Goal: Information Seeking & Learning: Check status

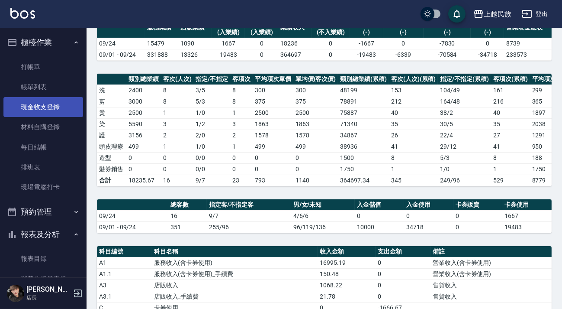
scroll to position [39, 0]
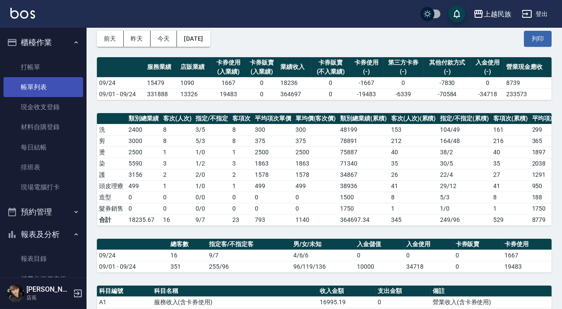
click at [52, 91] on link "帳單列表" at bounding box center [43, 87] width 80 height 20
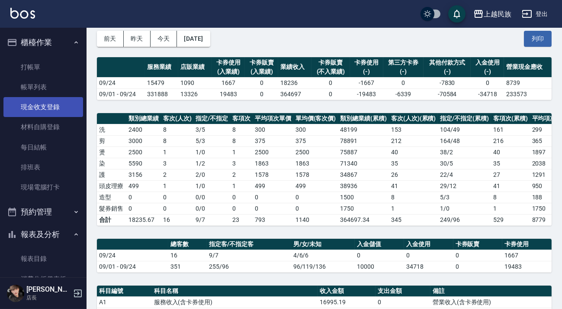
click at [57, 110] on link "現金收支登錄" at bounding box center [43, 107] width 80 height 20
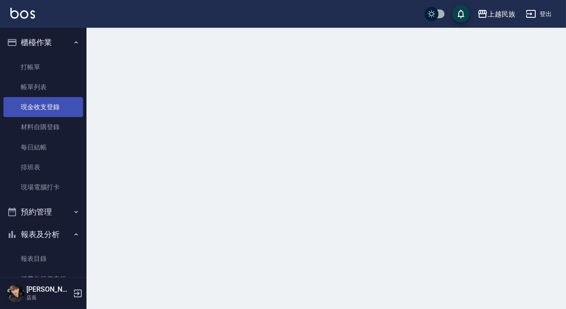
click at [44, 106] on link "現金收支登錄" at bounding box center [43, 107] width 80 height 20
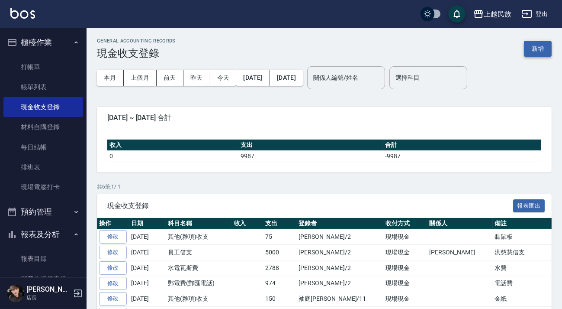
click at [540, 49] on button "新增" at bounding box center [538, 49] width 28 height 16
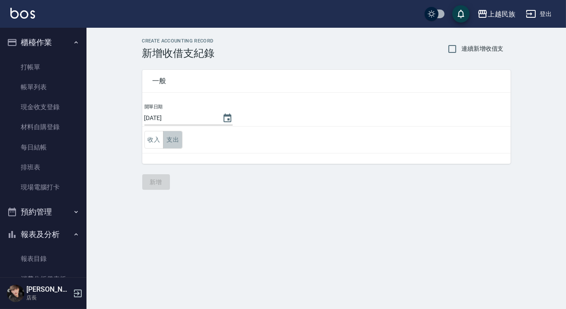
click at [177, 138] on button "支出" at bounding box center [172, 140] width 19 height 18
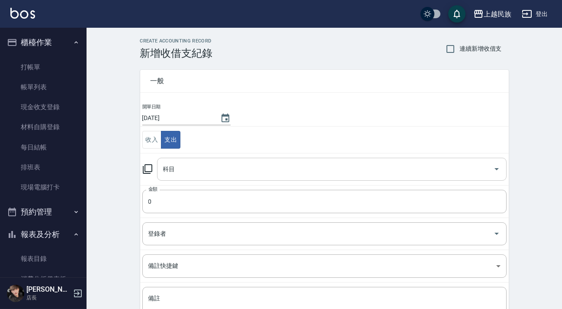
click at [205, 171] on input "科目" at bounding box center [325, 168] width 329 height 15
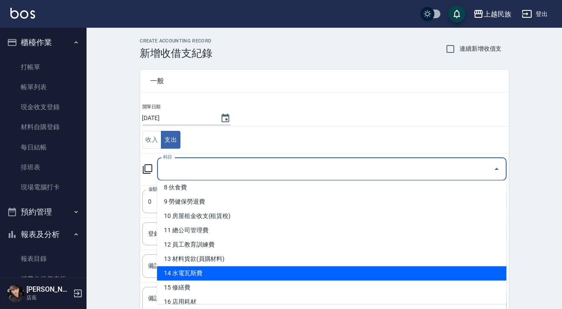
scroll to position [78, 0]
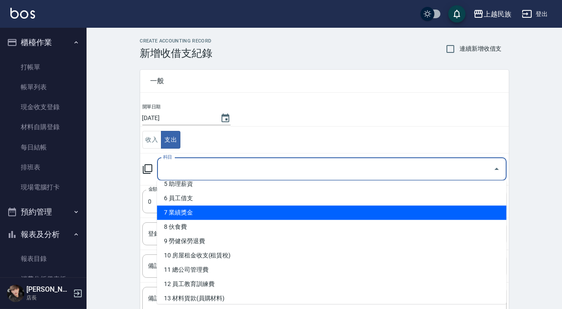
click at [227, 216] on li "7 業績獎金" at bounding box center [332, 212] width 350 height 14
type input "7 業績獎金"
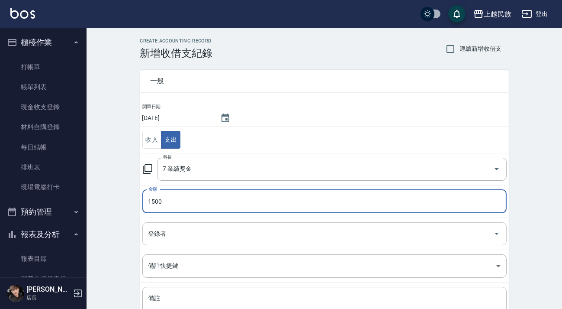
type input "1500"
click at [274, 236] on input "登錄者" at bounding box center [318, 233] width 344 height 15
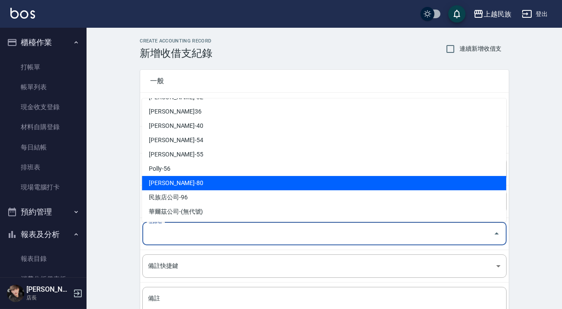
scroll to position [0, 0]
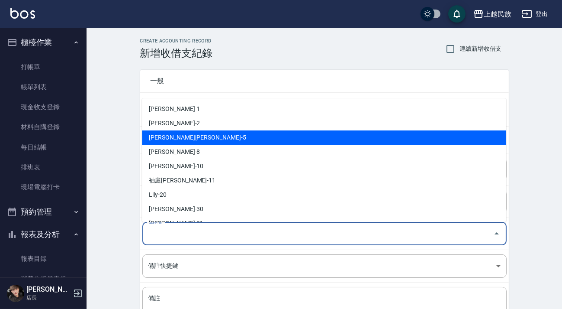
click at [209, 131] on li "[PERSON_NAME][PERSON_NAME]-5" at bounding box center [324, 137] width 364 height 14
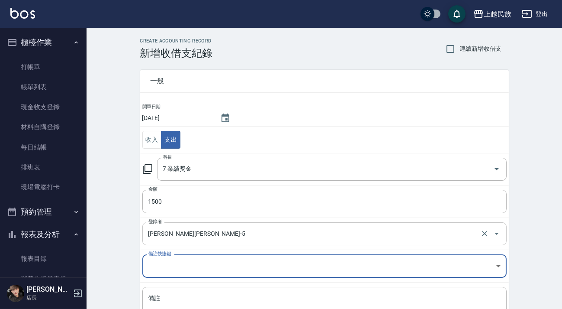
click at [202, 242] on div "[PERSON_NAME][PERSON_NAME]-5 登錄者" at bounding box center [324, 233] width 364 height 23
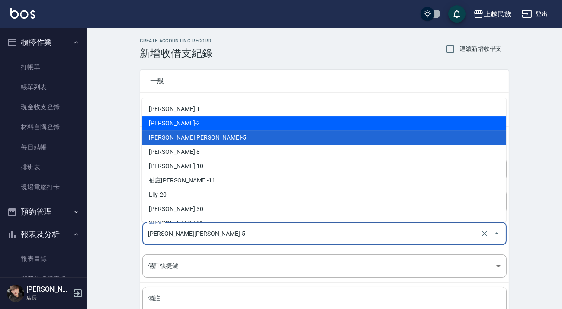
click at [203, 116] on li "[PERSON_NAME]-2" at bounding box center [324, 123] width 364 height 14
type input "[PERSON_NAME]-2"
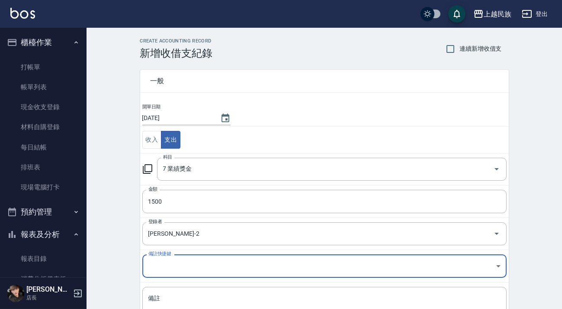
scroll to position [73, 0]
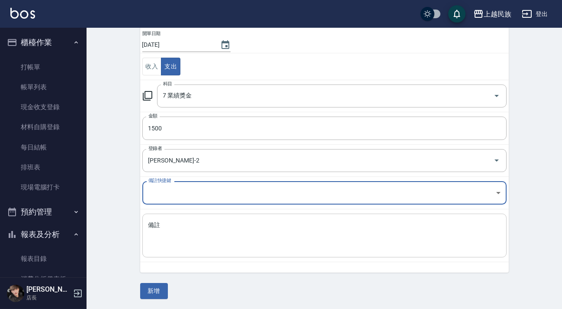
click at [215, 229] on textarea "備註" at bounding box center [324, 235] width 352 height 29
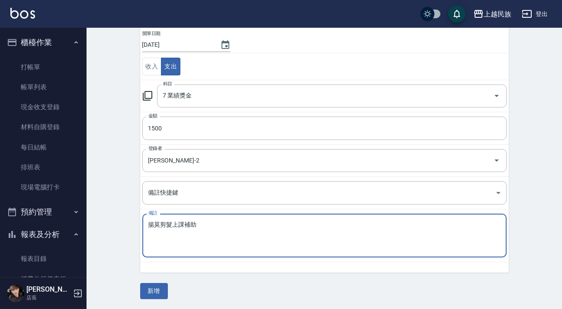
click at [169, 221] on textarea "揚莫剪髮上課補助" at bounding box center [324, 235] width 352 height 29
click at [184, 222] on textarea "揚莫剪髮上課補助" at bounding box center [324, 235] width 352 height 29
click at [177, 223] on textarea "揚莫剪髮上課補助" at bounding box center [324, 235] width 352 height 29
click at [178, 222] on textarea "揚莫剪髮課補助" at bounding box center [324, 235] width 352 height 29
click at [185, 227] on textarea "揚莫剪髮補助" at bounding box center [324, 235] width 352 height 29
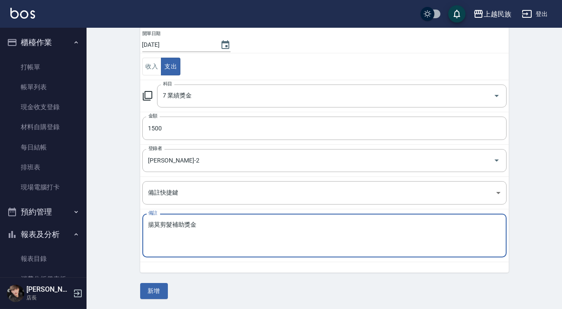
click at [169, 223] on textarea "揚莫剪髮補助獎金" at bounding box center [324, 235] width 352 height 29
click at [152, 223] on textarea "揚莫剪髮補助獎金" at bounding box center [324, 235] width 352 height 29
click at [171, 223] on textarea "[PERSON_NAME]剪髮補助獎金" at bounding box center [324, 235] width 352 height 29
click at [181, 225] on textarea "[PERSON_NAME]剪髮補助獎金" at bounding box center [324, 235] width 352 height 29
type textarea "[PERSON_NAME]剪髮補助上課獎金"
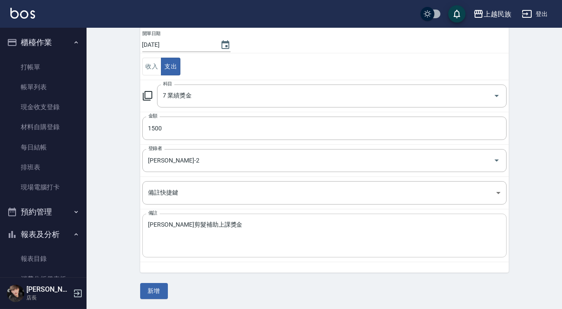
click at [223, 217] on div "[PERSON_NAME]剪髮補助上課獎金 x 備註" at bounding box center [324, 235] width 364 height 44
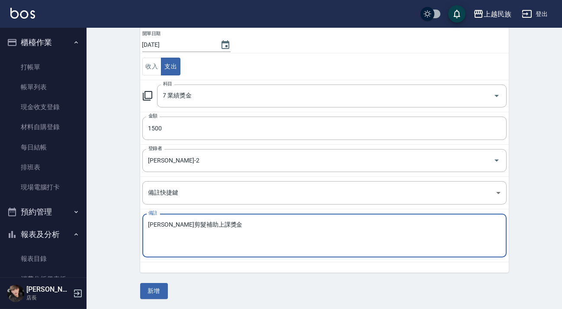
click at [213, 227] on textarea "[PERSON_NAME]剪髮補助上課獎金" at bounding box center [324, 235] width 352 height 29
click at [165, 283] on button "新增" at bounding box center [154, 291] width 28 height 16
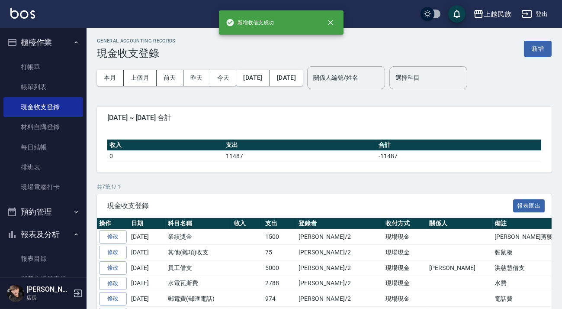
scroll to position [78, 0]
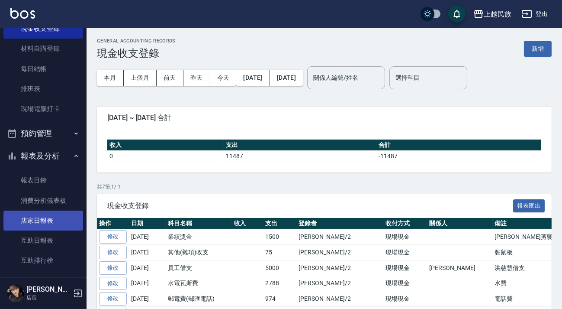
click at [61, 220] on link "店家日報表" at bounding box center [43, 220] width 80 height 20
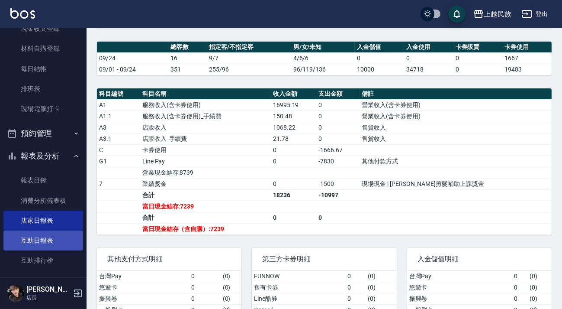
scroll to position [196, 0]
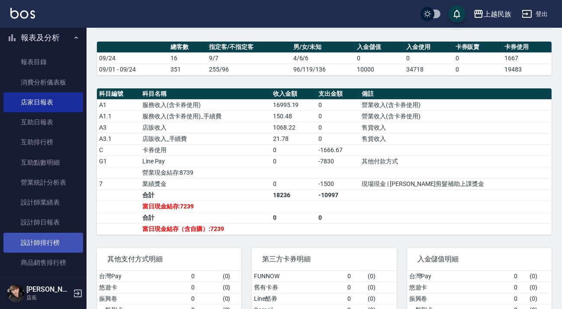
click at [56, 241] on link "設計師排行榜" at bounding box center [43, 242] width 80 height 20
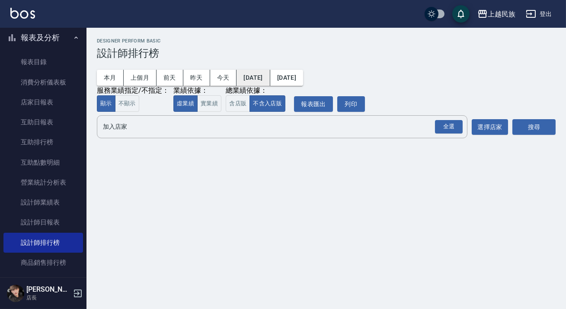
click at [270, 84] on button "[DATE]" at bounding box center [253, 78] width 33 height 16
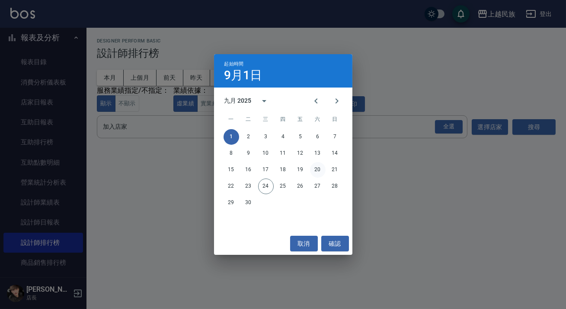
click at [313, 173] on button "20" at bounding box center [318, 170] width 16 height 16
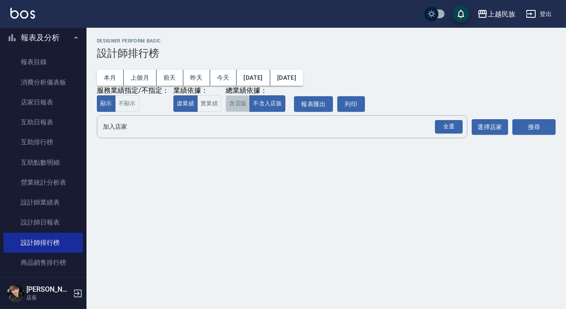
click at [240, 109] on button "含店販" at bounding box center [238, 103] width 24 height 17
click at [445, 129] on div "全選" at bounding box center [449, 126] width 28 height 13
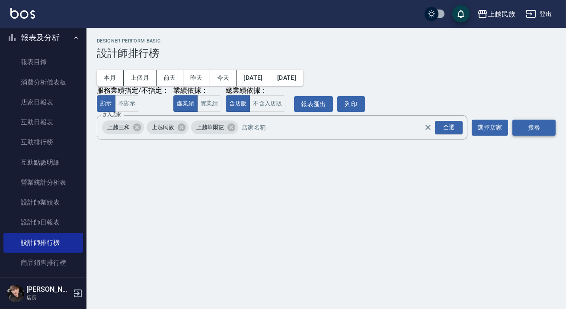
click at [534, 129] on button "搜尋" at bounding box center [534, 127] width 43 height 16
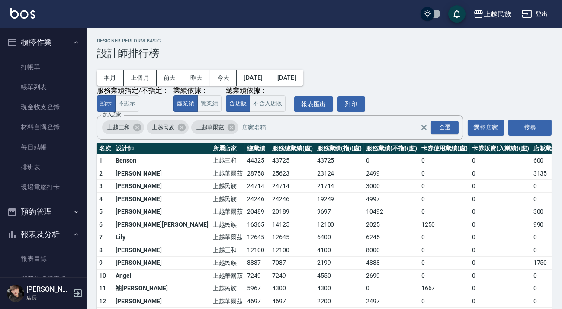
scroll to position [157, 0]
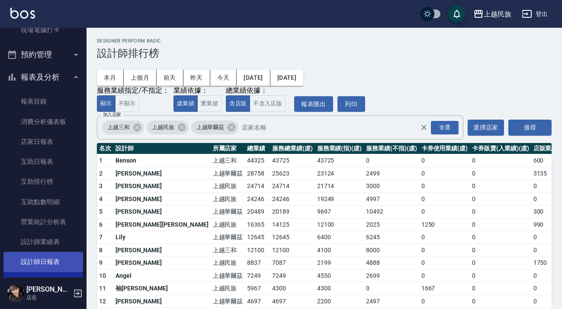
click at [55, 255] on link "設計師日報表" at bounding box center [43, 261] width 80 height 20
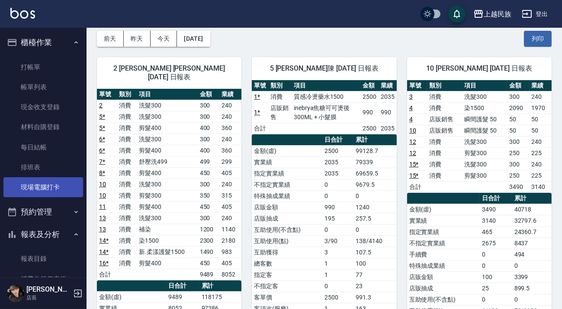
click at [37, 189] on link "現場電腦打卡" at bounding box center [43, 187] width 80 height 20
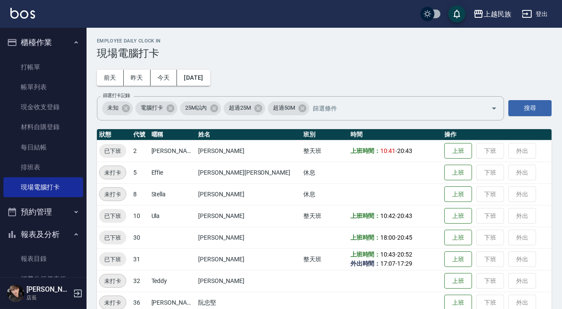
click at [26, 13] on img at bounding box center [22, 13] width 25 height 11
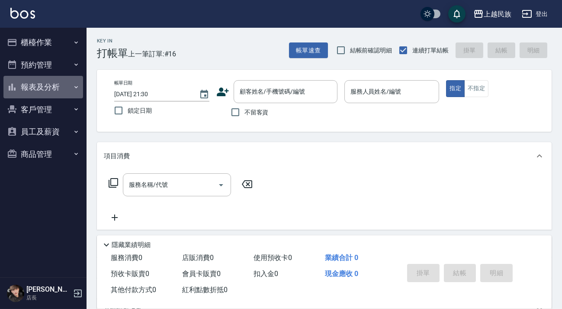
click at [62, 90] on button "報表及分析" at bounding box center [43, 87] width 80 height 23
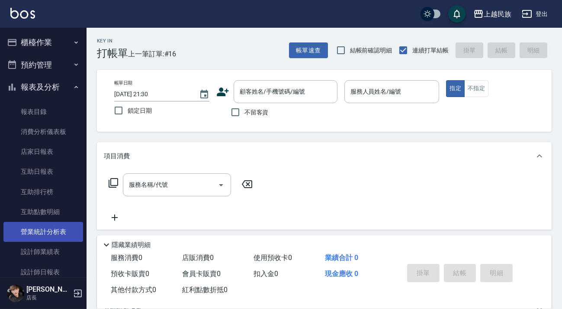
scroll to position [39, 0]
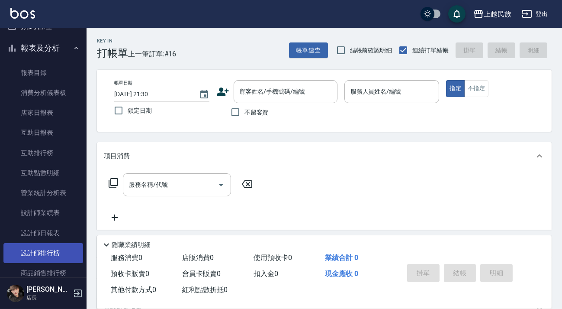
click at [51, 249] on link "設計師排行榜" at bounding box center [43, 253] width 80 height 20
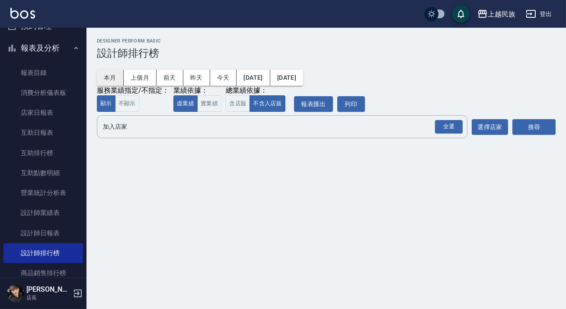
click at [116, 80] on button "本月" at bounding box center [110, 78] width 27 height 16
click at [239, 107] on button "含店販" at bounding box center [238, 103] width 24 height 17
click at [452, 125] on div "全選" at bounding box center [449, 126] width 28 height 13
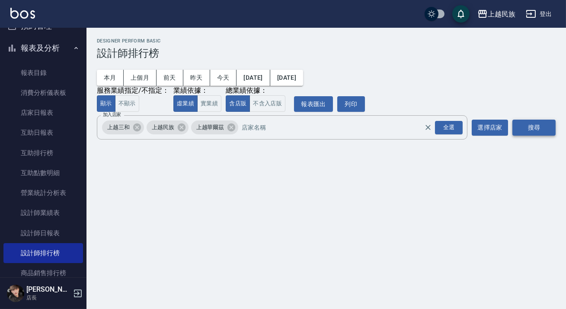
click at [547, 132] on button "搜尋" at bounding box center [534, 127] width 43 height 16
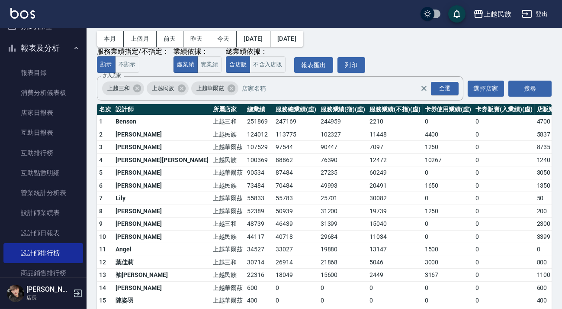
scroll to position [78, 0]
